Goal: Transaction & Acquisition: Purchase product/service

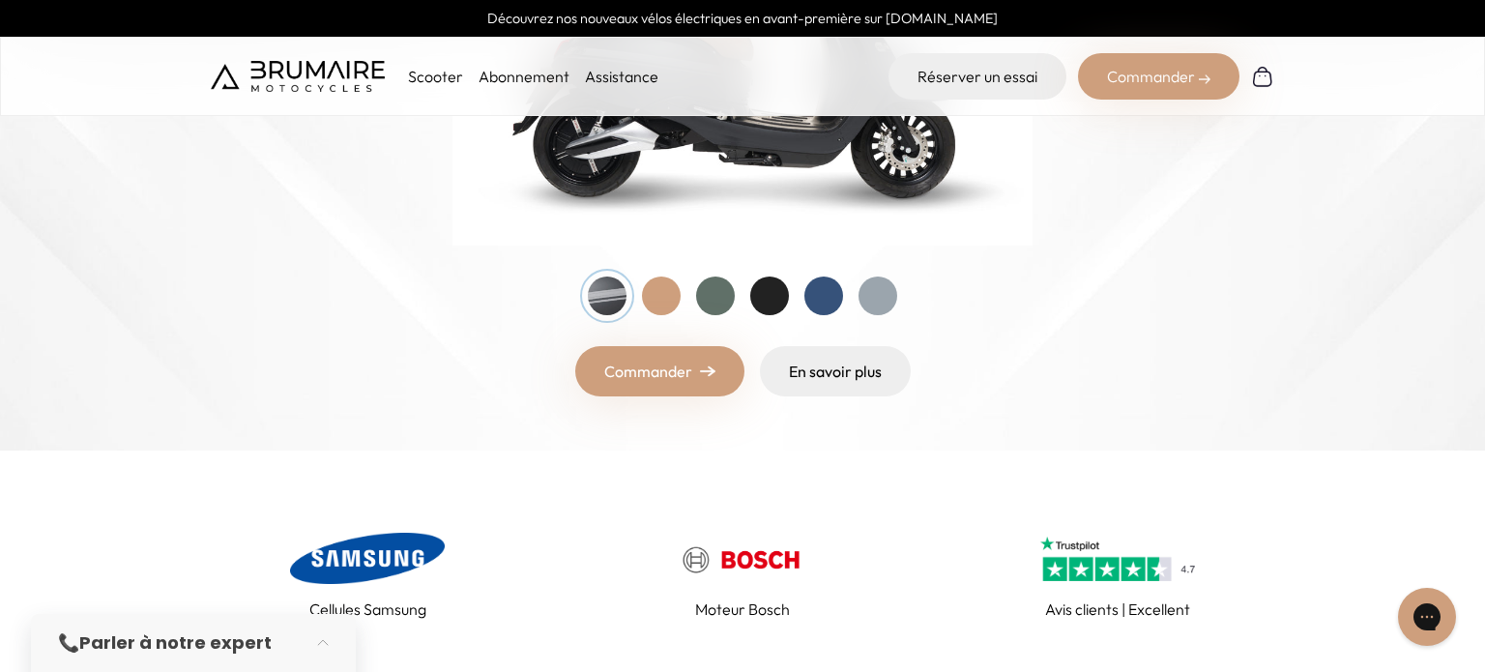
click at [710, 309] on div at bounding box center [715, 295] width 39 height 39
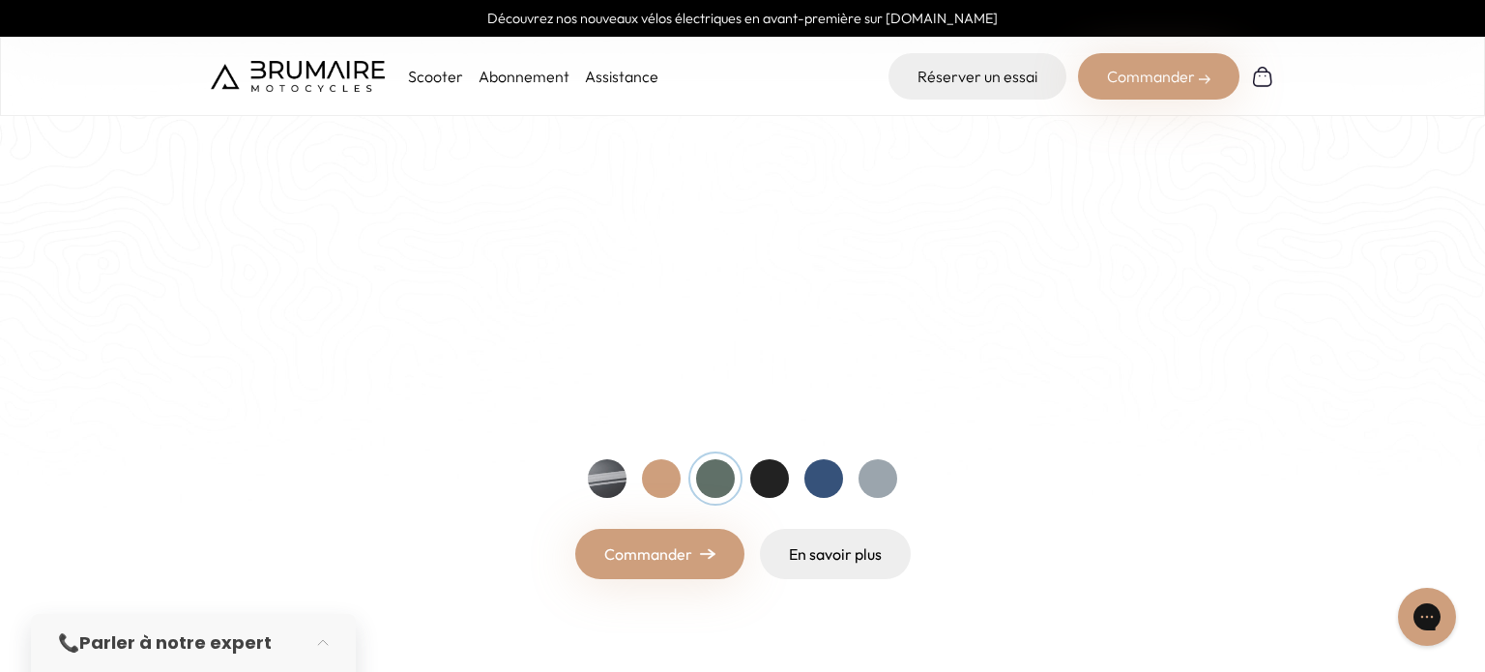
scroll to position [254, 0]
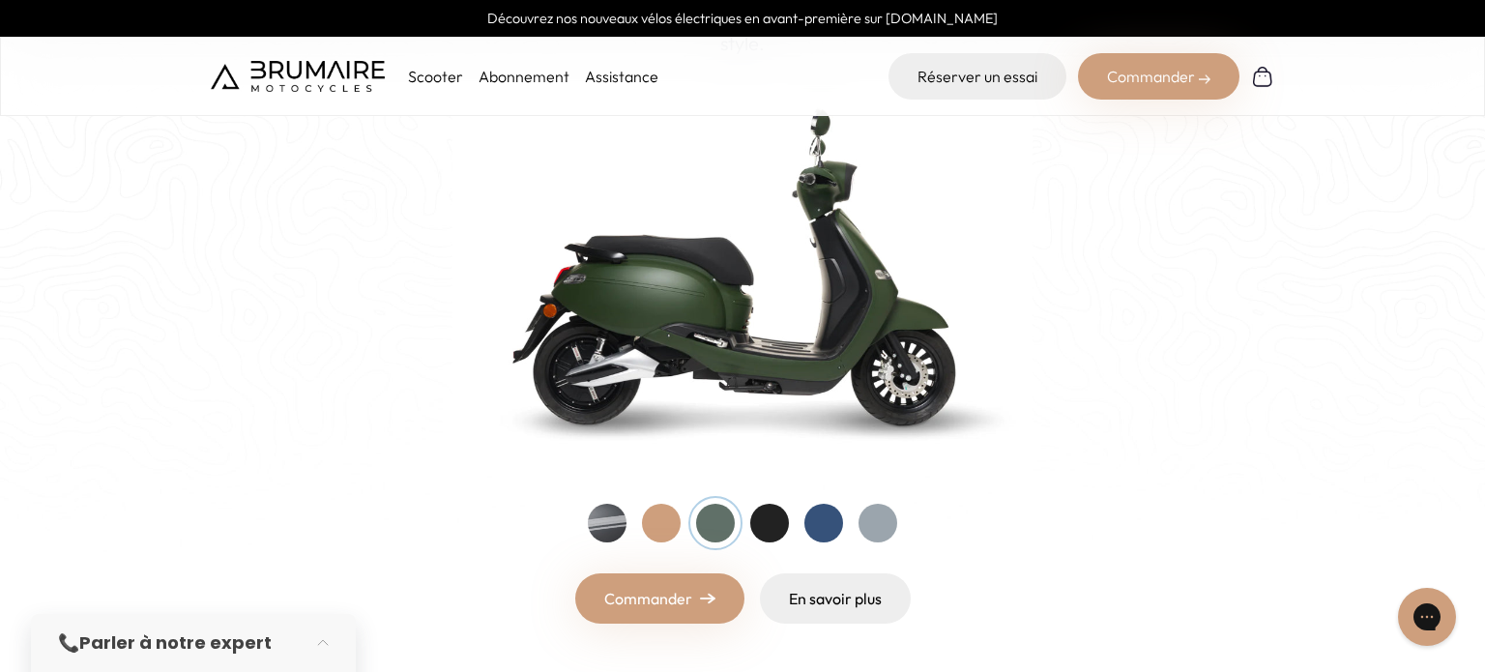
click at [665, 482] on div "Entrez dans une nouvelle ère Nouveau ! Découvrez notre nouveau scooter électriq…" at bounding box center [742, 263] width 1063 height 719
click at [655, 521] on div at bounding box center [661, 523] width 39 height 39
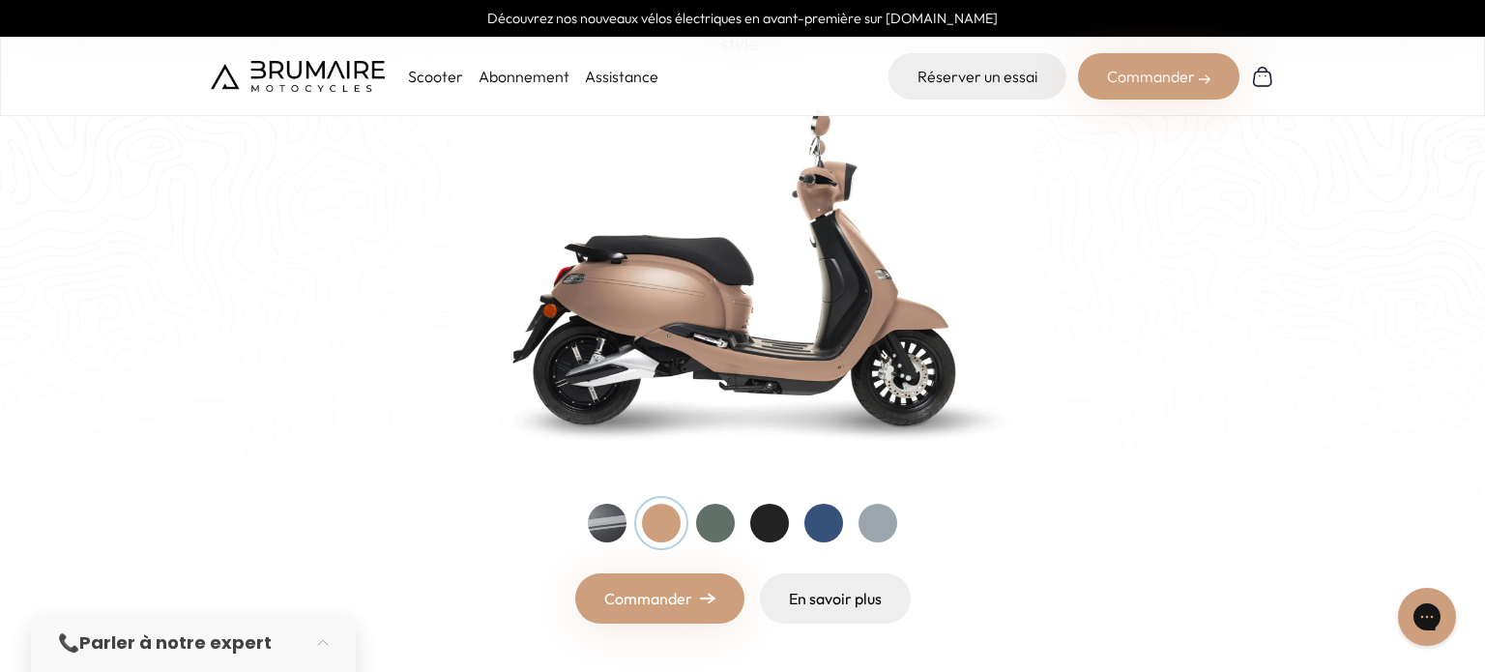
click at [616, 523] on div at bounding box center [607, 523] width 39 height 39
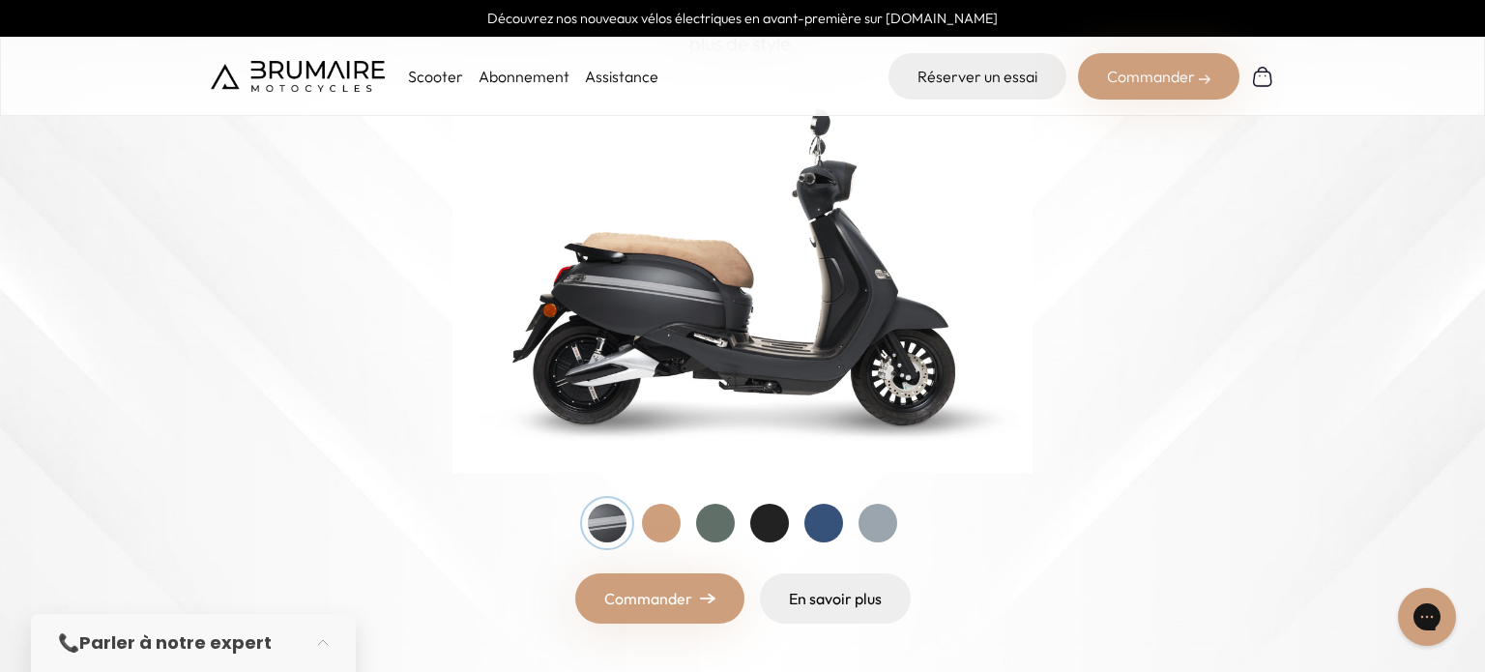
click at [768, 523] on div at bounding box center [769, 523] width 39 height 39
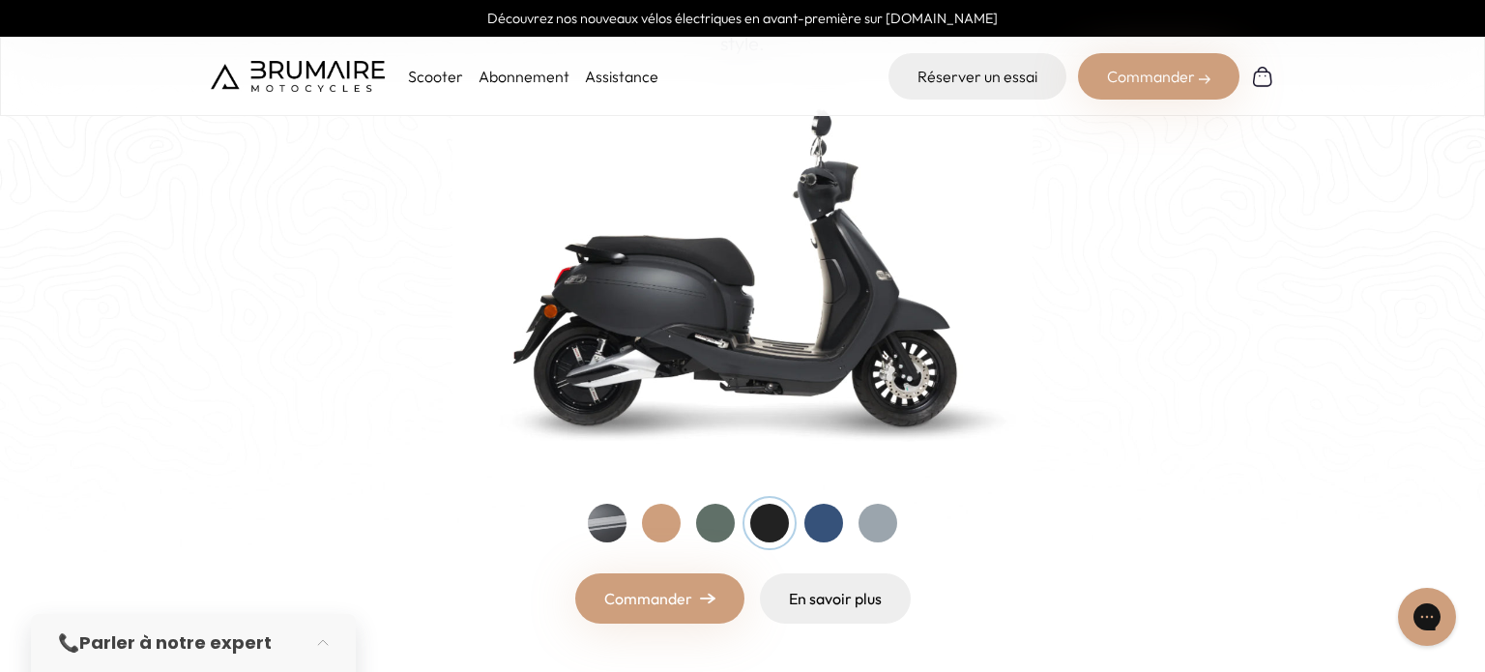
click at [836, 525] on div at bounding box center [823, 523] width 39 height 39
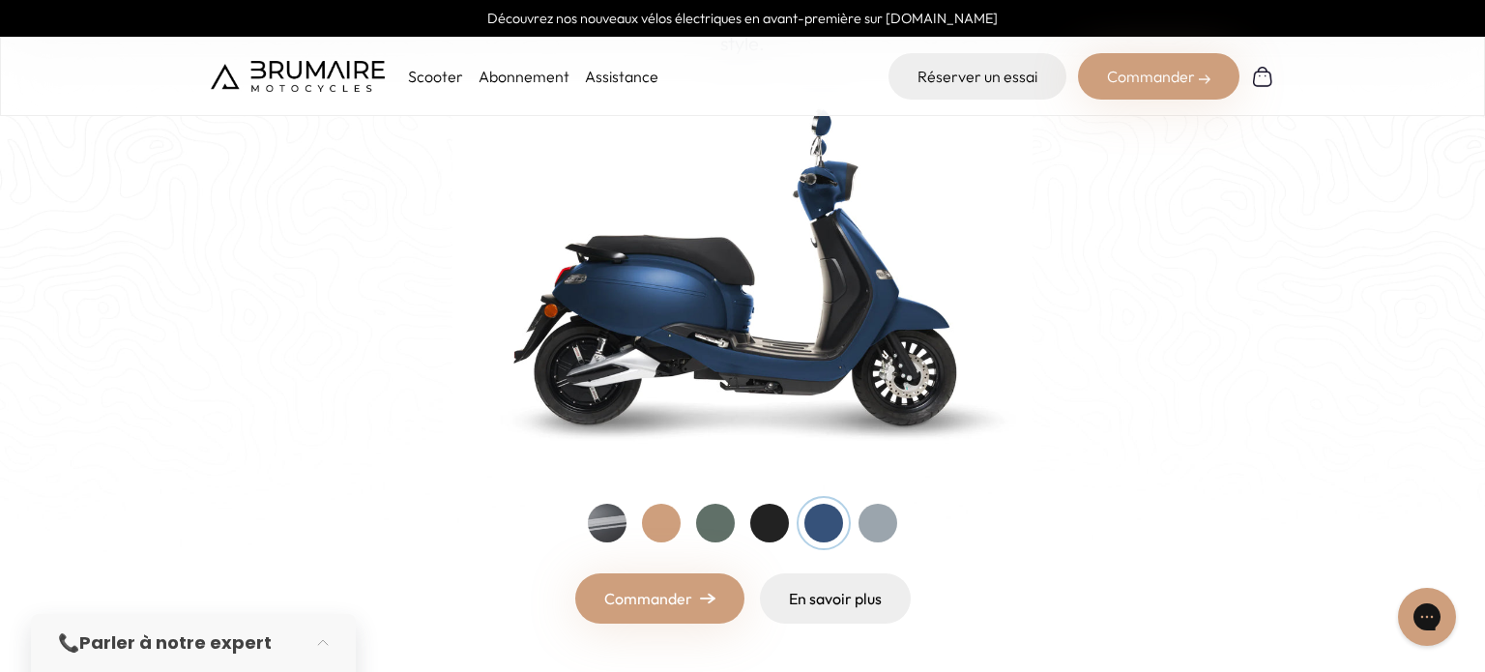
click at [896, 526] on div at bounding box center [877, 523] width 39 height 39
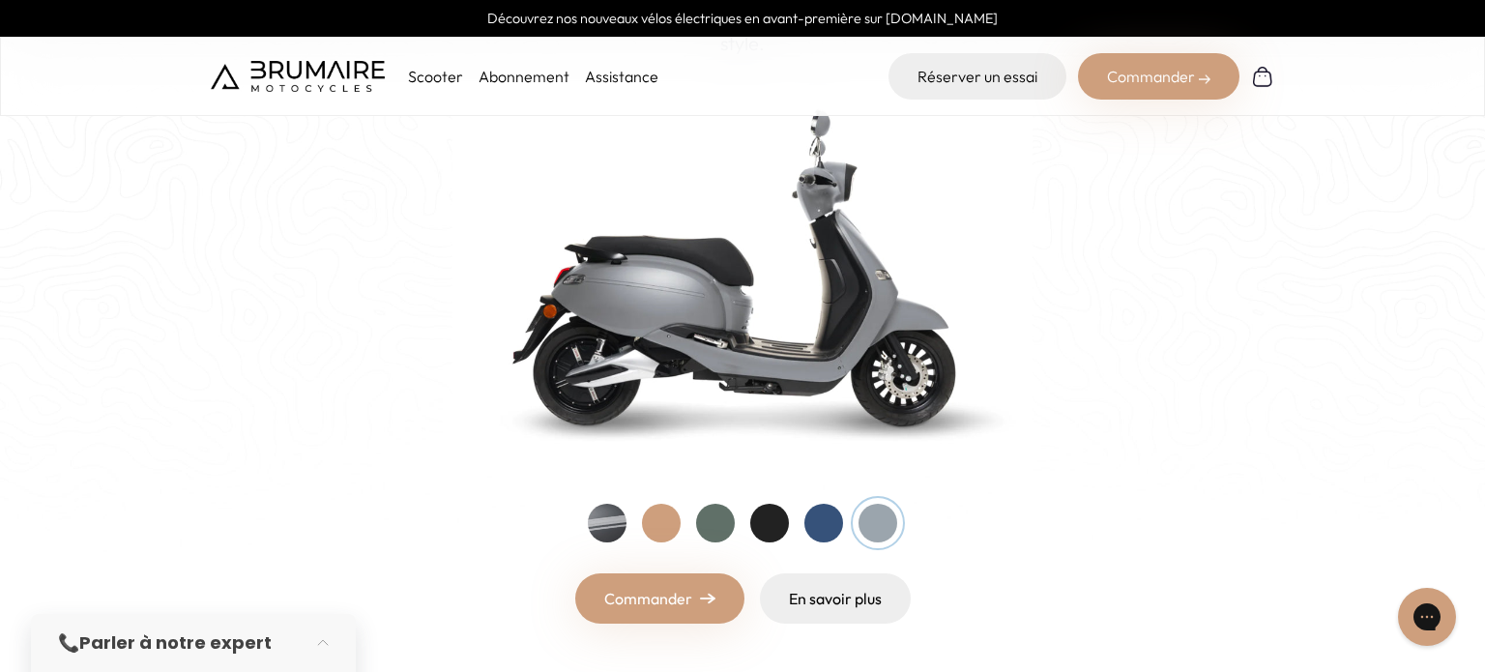
click at [611, 524] on div at bounding box center [607, 523] width 39 height 39
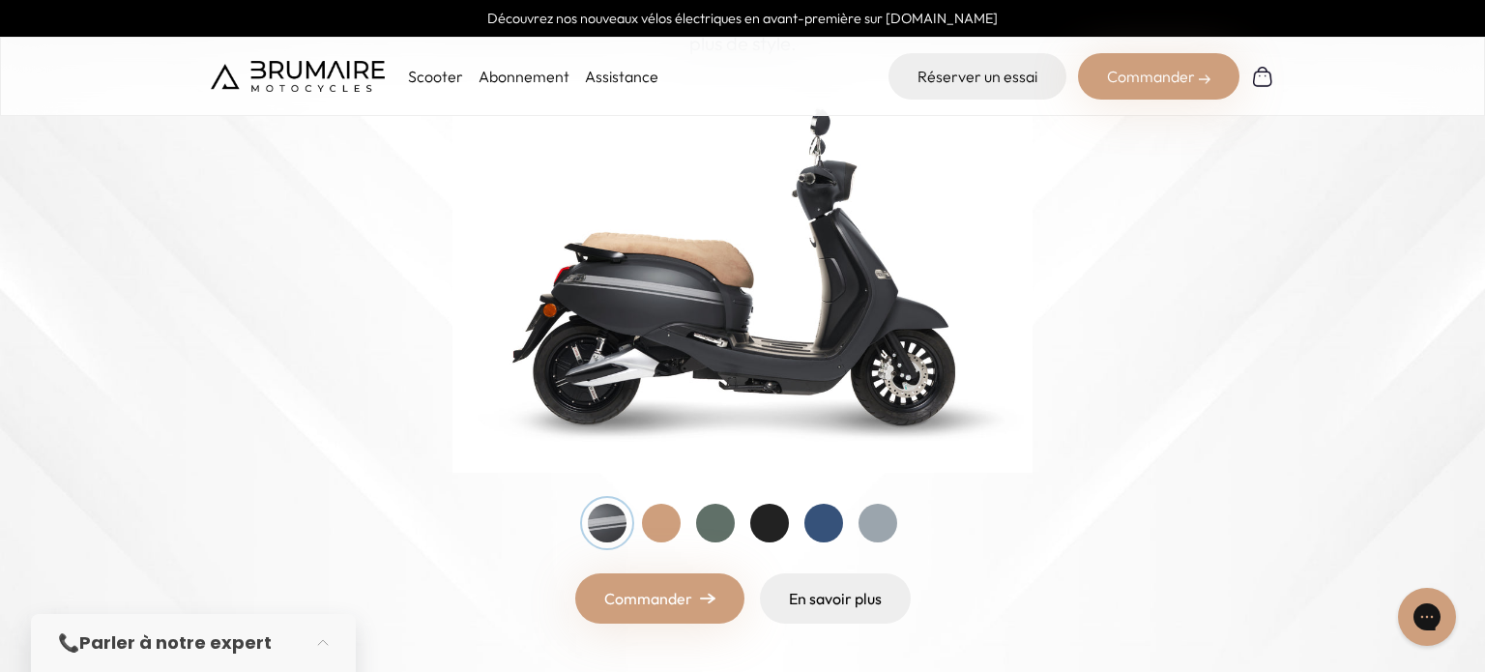
click at [675, 606] on link "Commander" at bounding box center [659, 598] width 169 height 50
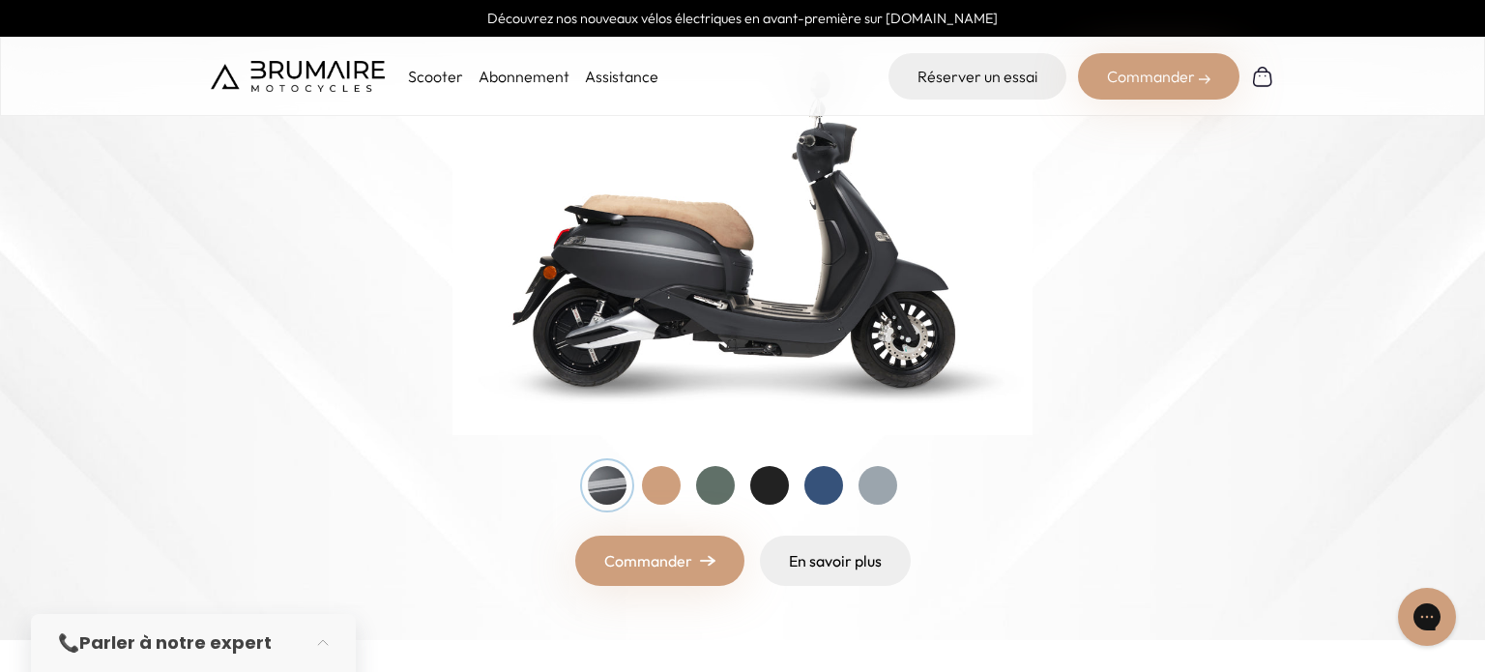
scroll to position [374, 0]
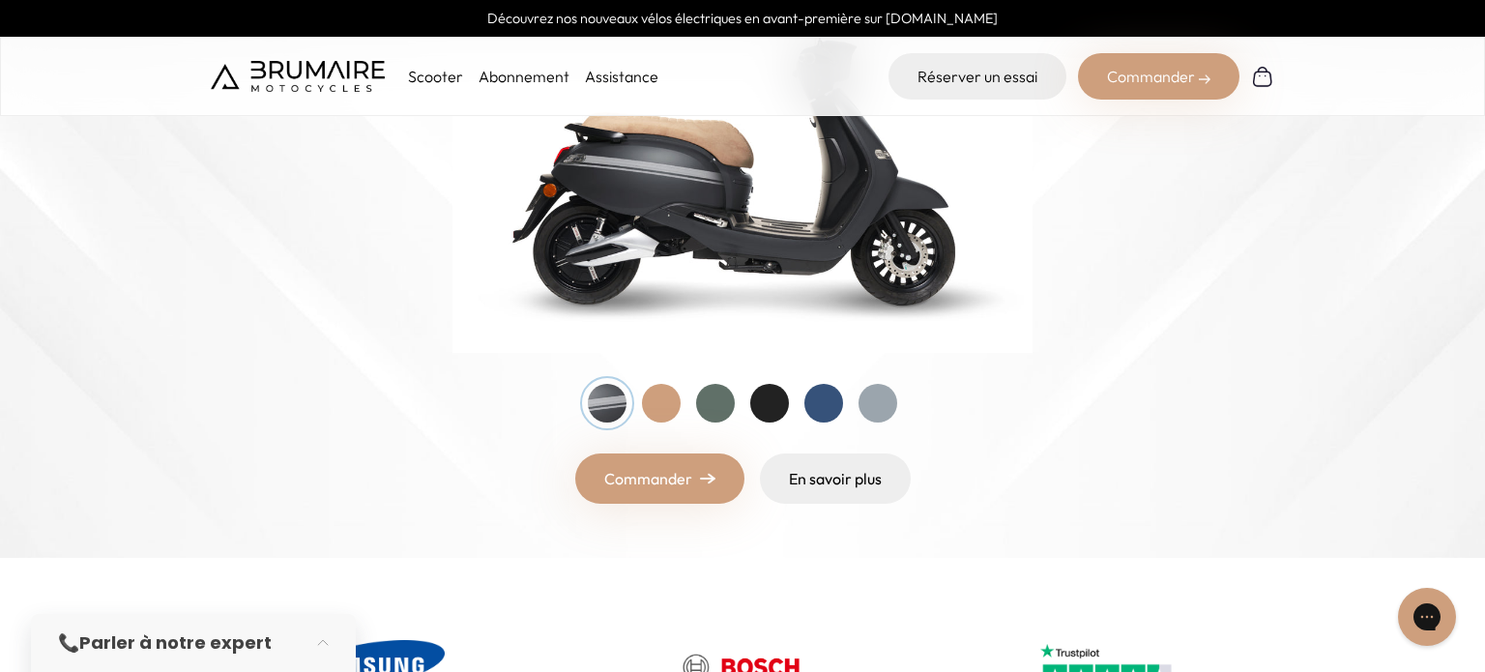
click at [669, 485] on link "Commander" at bounding box center [659, 478] width 169 height 50
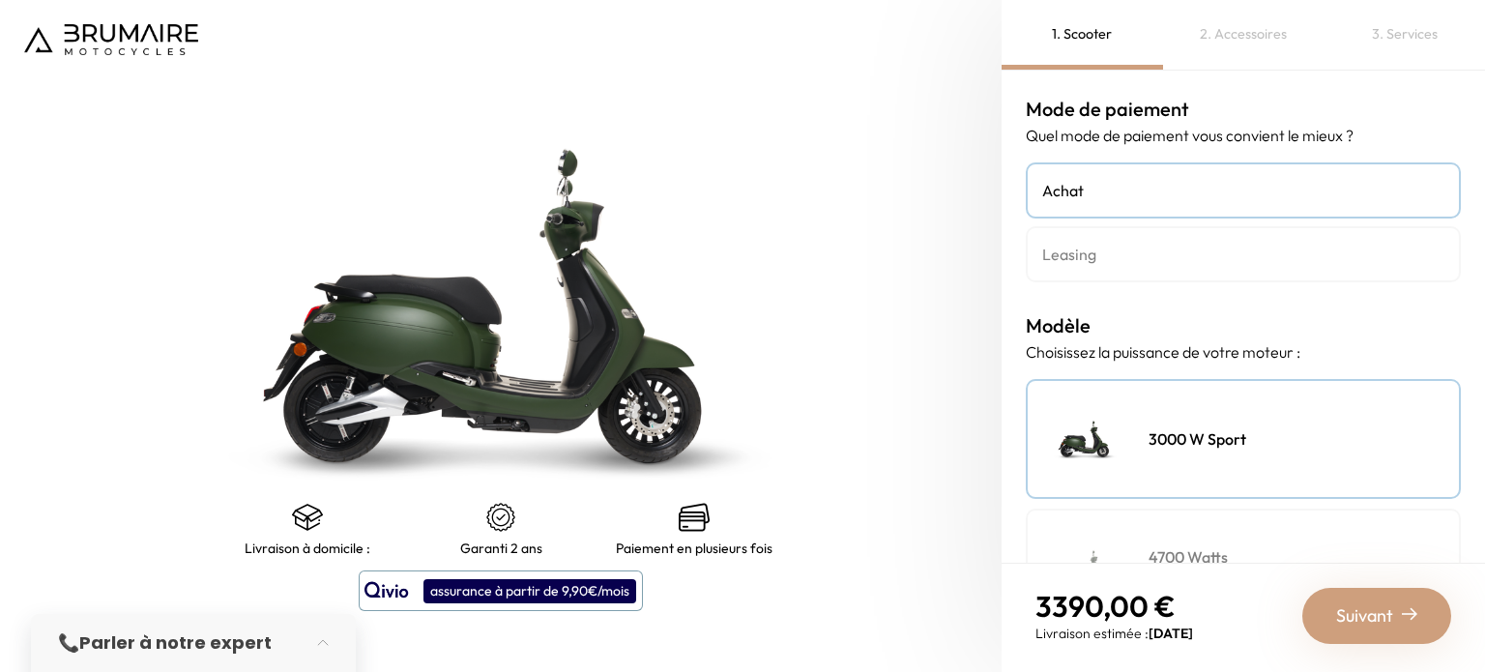
click at [1087, 236] on link "Leasing" at bounding box center [1243, 254] width 435 height 56
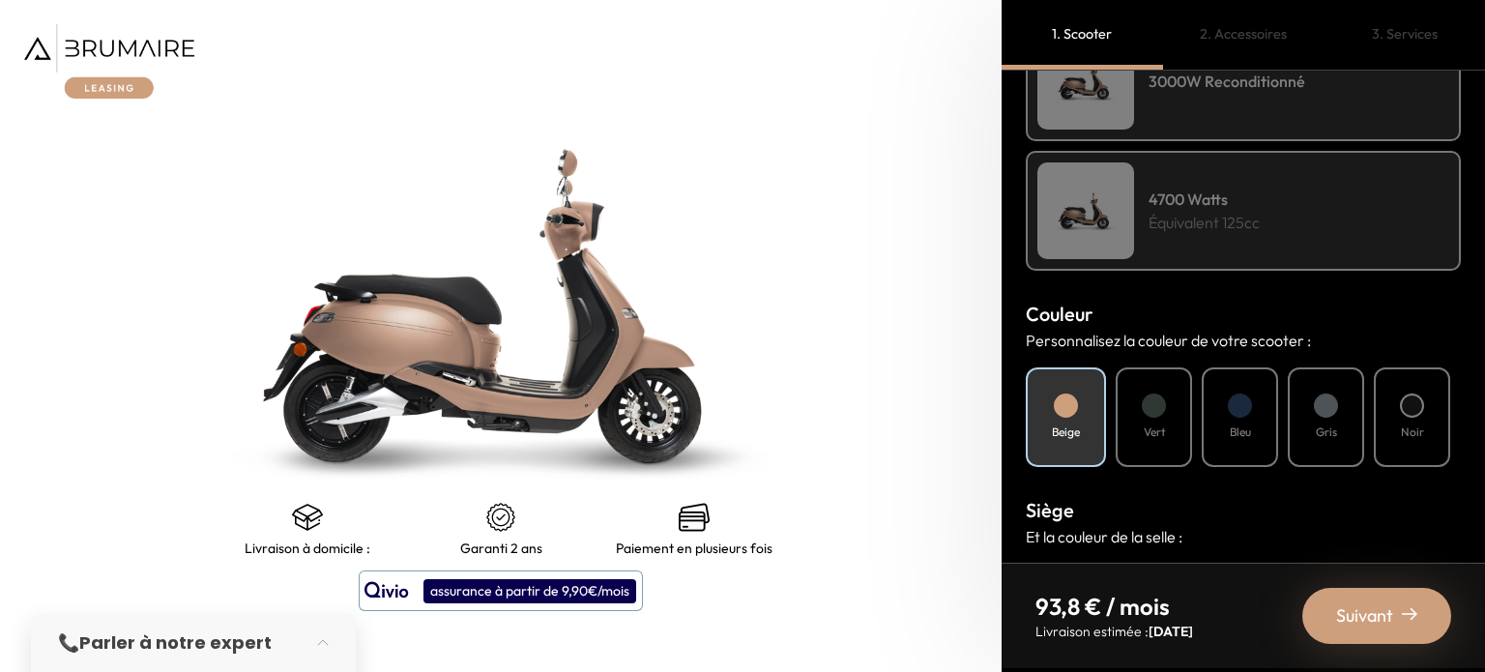
scroll to position [626, 0]
